Goal: Find specific page/section: Find specific page/section

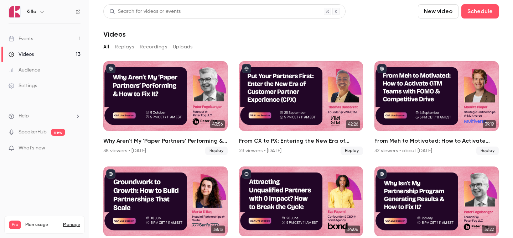
click at [61, 39] on link "Events 1" at bounding box center [44, 39] width 89 height 16
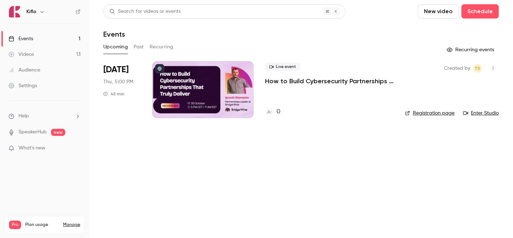
click at [61, 51] on link "Videos 13" at bounding box center [44, 55] width 89 height 16
